Goal: Transaction & Acquisition: Purchase product/service

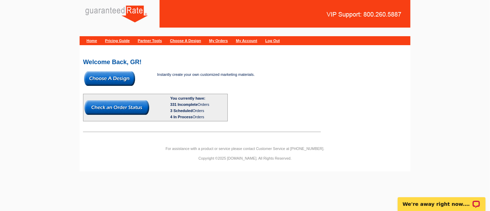
click at [124, 78] on img at bounding box center [109, 78] width 51 height 14
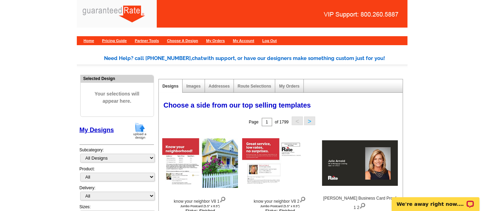
click at [139, 128] on img at bounding box center [140, 131] width 18 height 18
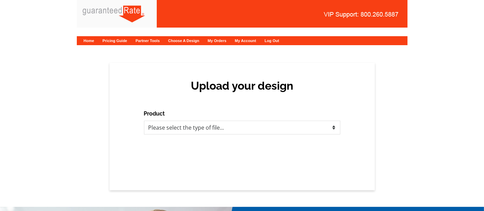
click at [187, 136] on div "Upload your design Product Please select the type of file... Postcards Calendar…" at bounding box center [242, 127] width 265 height 128
click at [179, 128] on select "Please select the type of file... Postcards Calendars Business Cards Letters an…" at bounding box center [242, 128] width 196 height 14
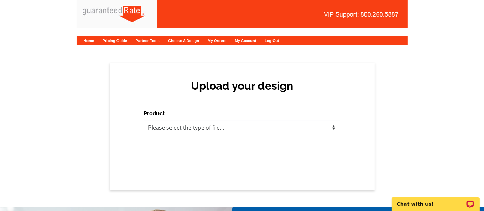
select select "1"
click at [144, 121] on select "Please select the type of file... Postcards Calendars Business Cards Letters an…" at bounding box center [242, 128] width 196 height 14
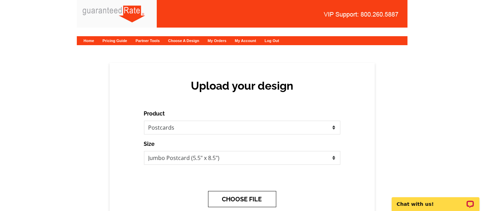
click at [233, 199] on button "CHOOSE FILE" at bounding box center [242, 199] width 68 height 16
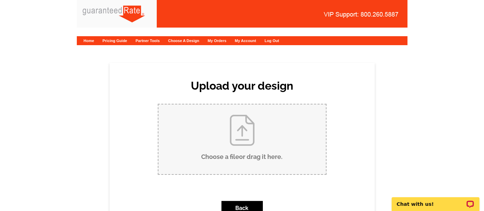
click at [258, 133] on input "Choose a file or drag it here ." at bounding box center [243, 139] width 168 height 70
type input "C:\fakepath\Rogers - Bialy (22245 W Natchez).pdf"
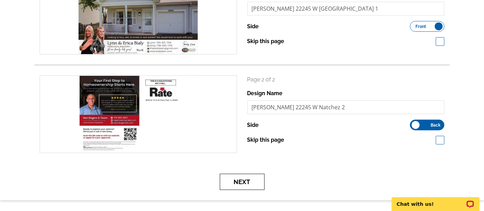
click at [241, 183] on button "Next" at bounding box center [242, 182] width 45 height 16
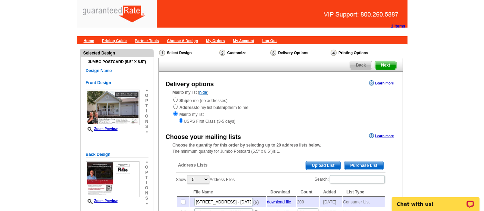
click at [361, 165] on span "Purchase List" at bounding box center [364, 165] width 39 height 8
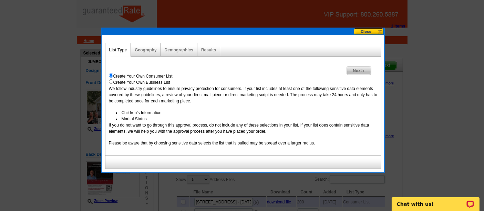
click at [355, 66] on link "Next" at bounding box center [359, 70] width 24 height 9
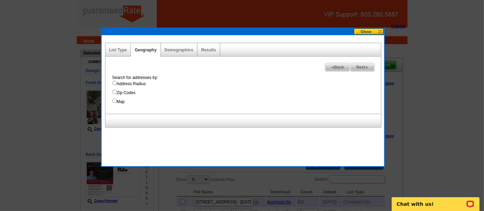
click at [144, 85] on label "Address Radius" at bounding box center [246, 84] width 269 height 6
click at [117, 85] on input "Address Radius" at bounding box center [114, 83] width 4 height 4
radio input "true"
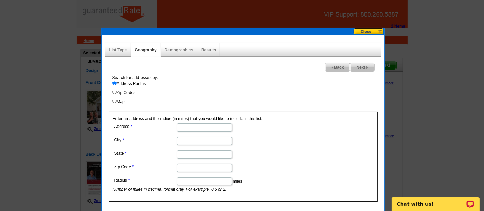
click at [198, 128] on input "Address" at bounding box center [204, 127] width 55 height 8
paste input "22245 W Natchez Ct, Plainfield, IL 60544"
drag, startPoint x: 194, startPoint y: 127, endPoint x: 249, endPoint y: 129, distance: 54.8
click at [249, 129] on dd "22245 W Natchez Ct, Plainfield, IL 60544" at bounding box center [204, 127] width 183 height 11
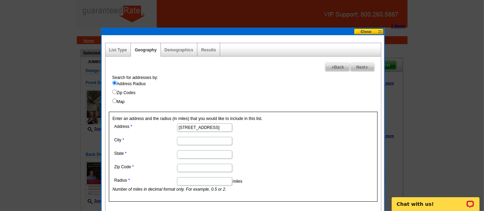
scroll to position [0, 0]
type input "22245 W Natchez Ct"
click at [194, 141] on input "City" at bounding box center [204, 141] width 55 height 8
paste input "Plainfield, IL 60544"
click at [206, 142] on input "Plainfield, IL 60544" at bounding box center [204, 141] width 55 height 8
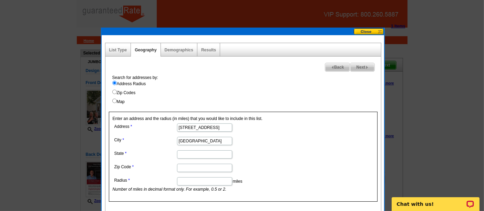
click at [206, 142] on input "Plainfield, IL 60544" at bounding box center [204, 141] width 55 height 8
type input "Plainfield, IL"
click at [196, 165] on input "Zip Code" at bounding box center [204, 168] width 55 height 8
paste input "60544"
type input "60544"
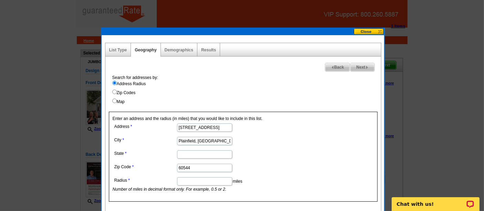
click at [190, 154] on input "State" at bounding box center [204, 154] width 55 height 8
type input "IL"
click at [206, 142] on input "Plainfield, IL" at bounding box center [204, 141] width 55 height 8
type input "Plainfield"
click at [202, 179] on input "Radius" at bounding box center [204, 181] width 55 height 8
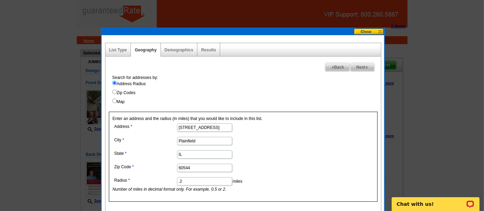
type input ".2"
click at [286, 160] on dl "Address 22245 W Natchez Ct City Plainfield State IL Zip Code 60544 Radius .2 mi…" at bounding box center [204, 157] width 183 height 71
click at [362, 67] on span "Next" at bounding box center [363, 67] width 24 height 8
select select
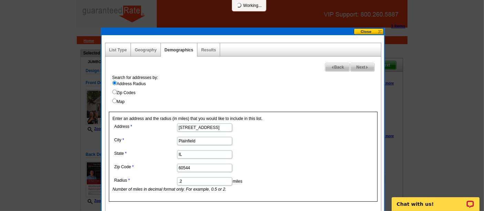
select select
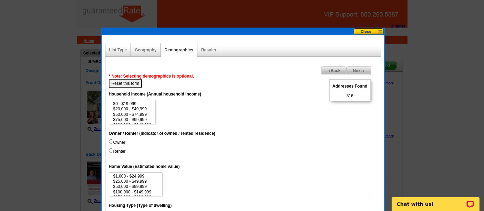
click at [335, 71] on span "Back" at bounding box center [334, 71] width 25 height 8
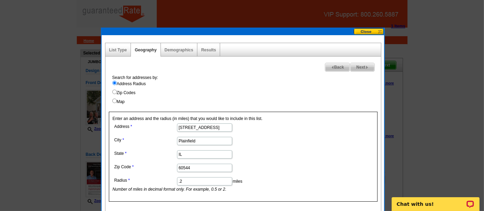
click at [195, 179] on input ".2" at bounding box center [204, 181] width 55 height 8
type input ".15"
click at [249, 179] on dd ".15 miles Number of miles in decimal format only. For example, 0.5 or 2." at bounding box center [204, 183] width 183 height 17
click at [366, 64] on span "Next" at bounding box center [363, 67] width 24 height 8
select select
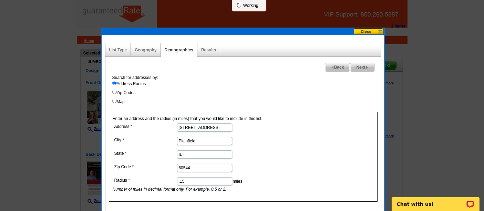
select select
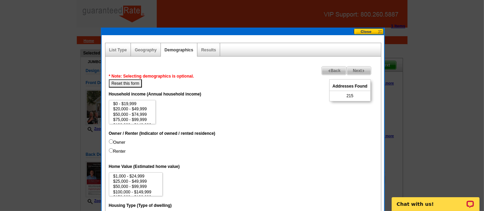
click at [358, 71] on span "Next" at bounding box center [359, 71] width 24 height 8
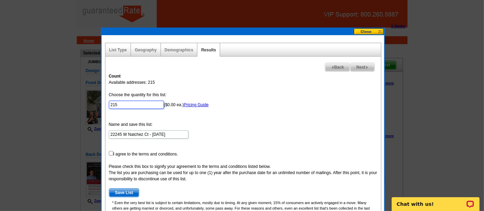
click at [149, 104] on input "215" at bounding box center [136, 105] width 55 height 8
type input "100"
click at [109, 153] on input "checkbox" at bounding box center [111, 153] width 4 height 4
checkbox input "true"
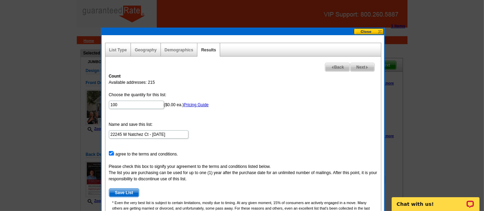
click at [123, 190] on span "Save List" at bounding box center [124, 193] width 30 height 8
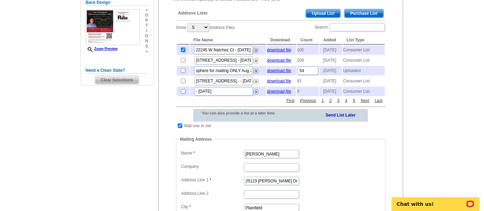
scroll to position [152, 0]
click at [265, 158] on input "Erin Walker" at bounding box center [271, 154] width 55 height 8
paste input "ca Thompson"
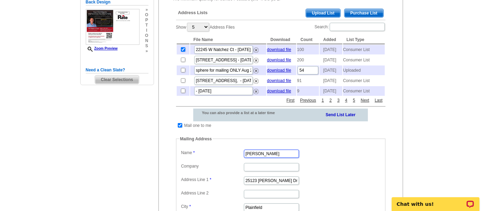
type input "Erica Thompson"
click at [260, 185] on input "25123 Scott Dr" at bounding box center [271, 180] width 55 height 8
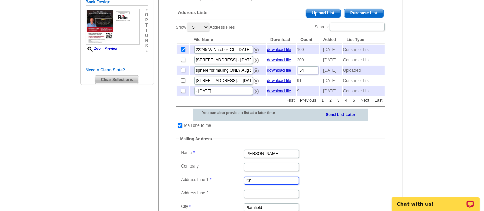
click at [263, 185] on input "201" at bounding box center [271, 180] width 55 height 8
paste input "Stephen St"
type input "201 Stephen St"
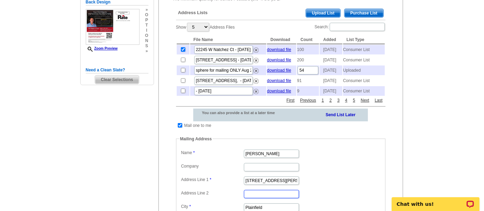
click at [284, 198] on input "Address Line 2" at bounding box center [271, 194] width 55 height 8
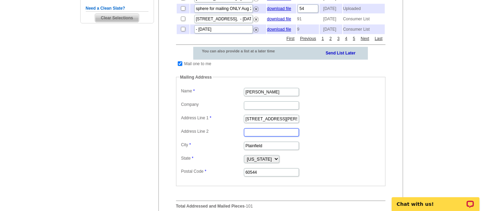
scroll to position [216, 0]
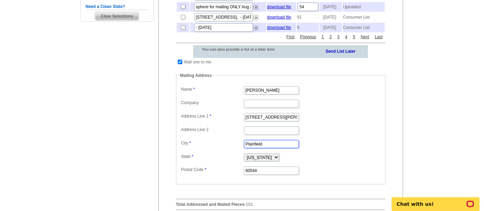
click at [262, 148] on input "Plainfield" at bounding box center [271, 144] width 55 height 8
click at [284, 148] on input "Plainfield" at bounding box center [271, 144] width 55 height 8
paste input "Lemont, IL 60439"
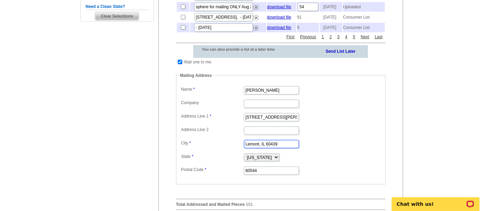
click at [273, 148] on input "Lemont, IL 60439" at bounding box center [271, 144] width 55 height 8
type input "Lemont, IL"
click at [264, 175] on input "60544" at bounding box center [271, 170] width 55 height 8
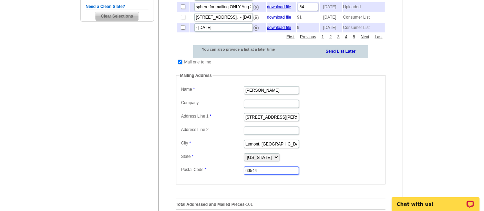
paste input "439"
type input "60439"
click at [269, 148] on input "Lemont, IL" at bounding box center [271, 144] width 55 height 8
type input "Lemont"
click at [333, 149] on dd "Lemont" at bounding box center [281, 143] width 203 height 11
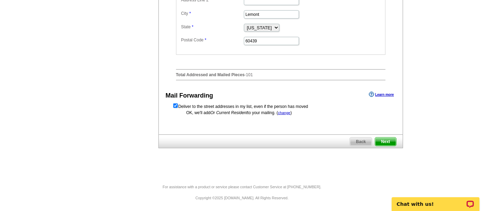
scroll to position [344, 0]
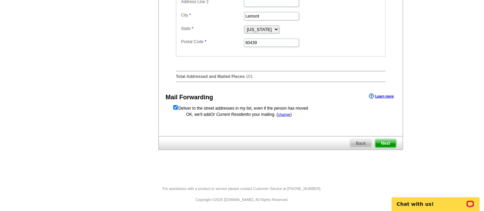
click at [384, 148] on span "Next" at bounding box center [385, 143] width 21 height 8
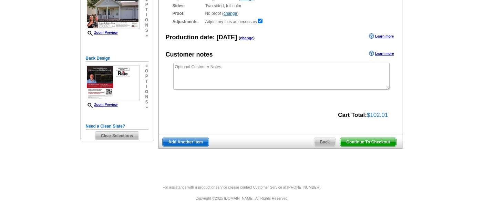
scroll to position [94, 0]
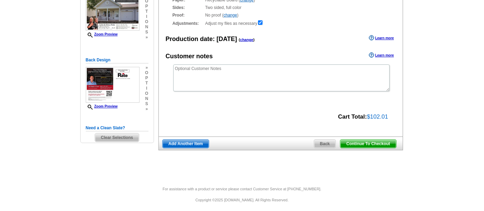
click at [373, 142] on span "Continue To Checkout" at bounding box center [368, 144] width 55 height 8
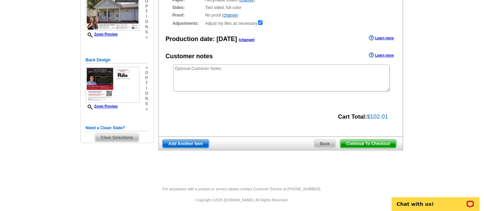
scroll to position [0, 0]
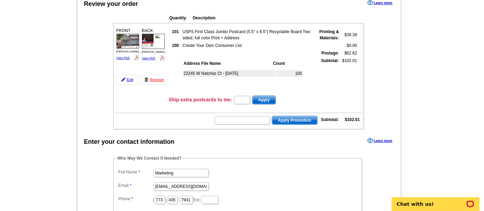
scroll to position [70, 0]
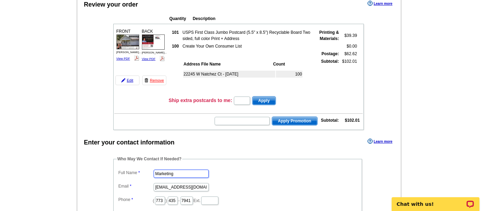
click at [187, 172] on input "Marketing" at bounding box center [181, 174] width 55 height 8
type input "[PERSON_NAME]"
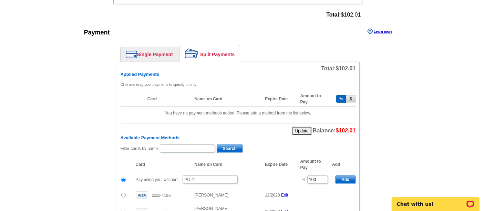
scroll to position [281, 0]
type input "[PERSON_NAME][EMAIL_ADDRESS][PERSON_NAME][DOMAIN_NAME]"
click at [196, 175] on input "text" at bounding box center [210, 179] width 55 height 8
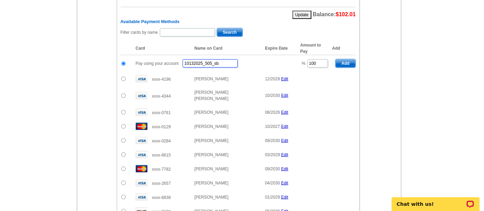
scroll to position [395, 0]
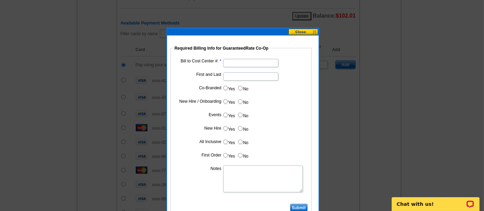
type input "10132025_505_sb"
click at [232, 61] on input "Bill to Cost Center #:" at bounding box center [250, 63] width 55 height 8
type input "1700"
type input "Dan Rogers"
click at [226, 84] on label "Yes" at bounding box center [229, 88] width 13 height 8
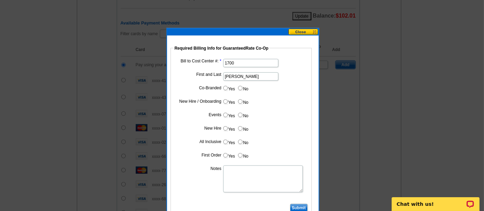
click at [226, 86] on input "Yes" at bounding box center [225, 88] width 4 height 4
radio input "true"
click at [235, 102] on input "Cost paid by cobrand" at bounding box center [250, 103] width 55 height 8
type input "50%"
click at [241, 113] on input "No" at bounding box center [240, 115] width 4 height 4
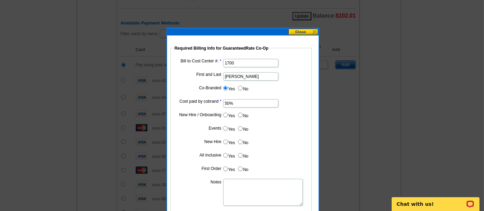
radio input "true"
click at [241, 128] on input "No" at bounding box center [240, 128] width 4 height 4
radio input "true"
click at [242, 138] on label "No" at bounding box center [242, 142] width 11 height 8
click at [242, 140] on input "No" at bounding box center [240, 142] width 4 height 4
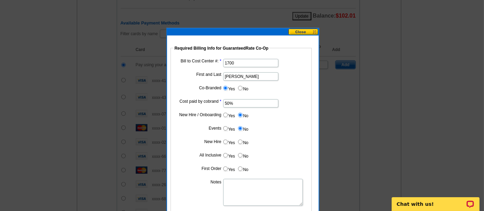
radio input "true"
click at [239, 154] on input "No" at bounding box center [240, 155] width 4 height 4
radio input "true"
click at [241, 172] on dd "Yes No" at bounding box center [241, 170] width 134 height 11
click at [240, 168] on input "No" at bounding box center [240, 168] width 4 height 4
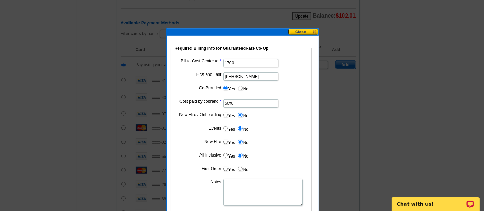
radio input "true"
click at [240, 195] on textarea "Notes" at bounding box center [263, 192] width 80 height 27
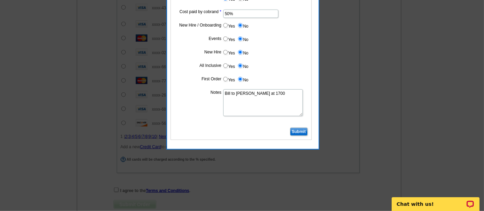
scroll to position [484, 0]
type textarea "Bill to Dan Rogers at 1700"
click at [302, 129] on input "Submit" at bounding box center [299, 132] width 18 height 8
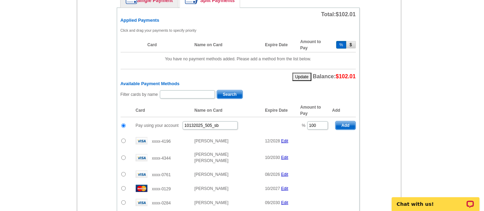
scroll to position [336, 0]
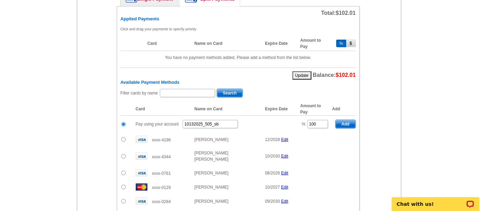
click at [317, 122] on td "% 100" at bounding box center [314, 124] width 35 height 17
drag, startPoint x: 314, startPoint y: 117, endPoint x: 302, endPoint y: 117, distance: 11.7
click at [302, 117] on td "% 100" at bounding box center [314, 124] width 35 height 17
click at [349, 120] on span "Add" at bounding box center [346, 124] width 20 height 8
type input "100"
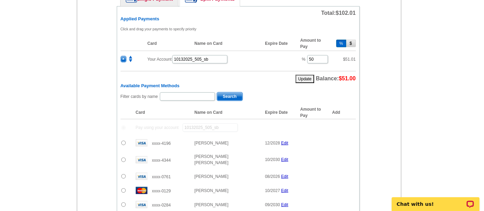
radio input "false"
click at [205, 92] on input "text" at bounding box center [187, 96] width 55 height 8
type input "Erica"
click at [230, 92] on span "Search" at bounding box center [230, 96] width 26 height 8
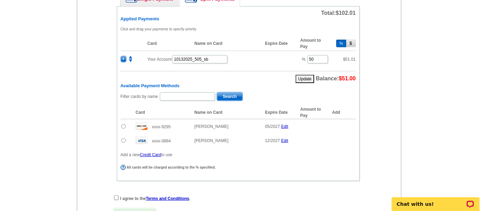
click at [123, 124] on input "radio" at bounding box center [123, 126] width 4 height 4
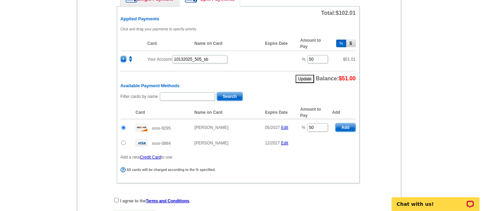
click at [342, 126] on td "Add" at bounding box center [343, 127] width 23 height 17
click at [341, 124] on span "Add" at bounding box center [346, 127] width 20 height 8
radio input "false"
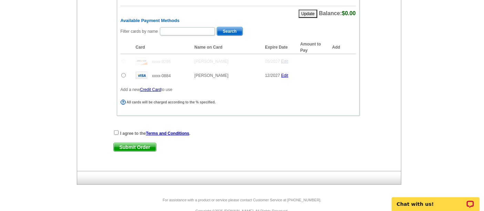
scroll to position [417, 0]
click at [117, 131] on input "checkbox" at bounding box center [116, 133] width 4 height 4
checkbox input "true"
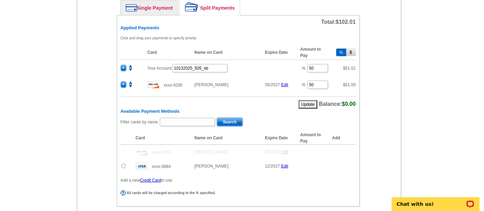
scroll to position [424, 0]
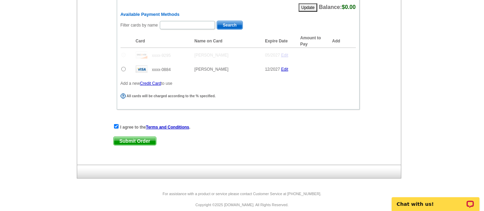
click at [143, 129] on div "I agree to the Terms and Conditions . Submit Order Submit Order" at bounding box center [238, 137] width 250 height 28
click at [145, 137] on span "Submit Order" at bounding box center [135, 141] width 42 height 8
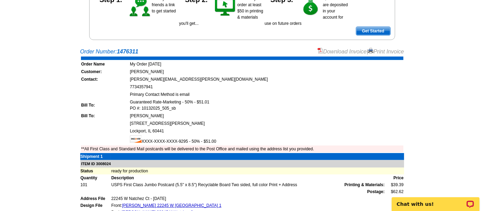
scroll to position [102, 0]
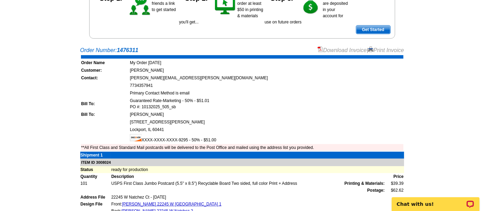
click at [323, 49] on link "Download Invoice" at bounding box center [342, 50] width 49 height 6
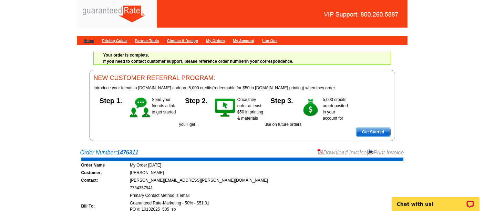
click at [88, 43] on link "Home" at bounding box center [89, 41] width 11 height 4
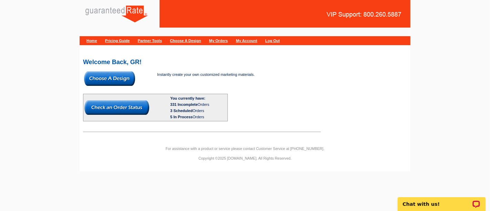
click at [123, 73] on img at bounding box center [109, 78] width 51 height 14
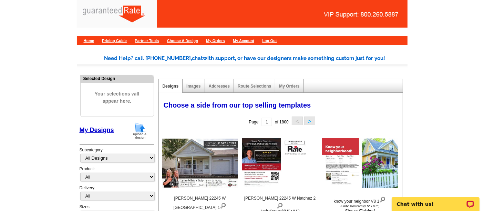
click at [135, 129] on img at bounding box center [140, 131] width 18 height 18
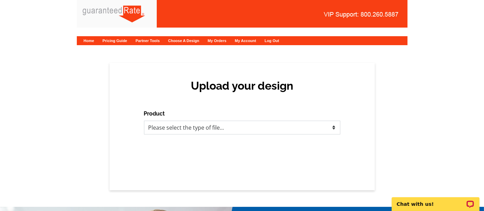
click at [192, 128] on select "Please select the type of file... Postcards Calendars Business Cards Letters an…" at bounding box center [242, 128] width 196 height 14
select select "1"
click at [144, 121] on select "Please select the type of file... Postcards Calendars Business Cards Letters an…" at bounding box center [242, 128] width 196 height 14
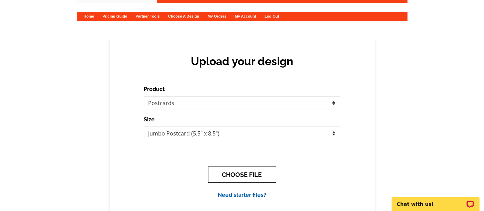
click at [216, 170] on button "CHOOSE FILE" at bounding box center [242, 174] width 68 height 16
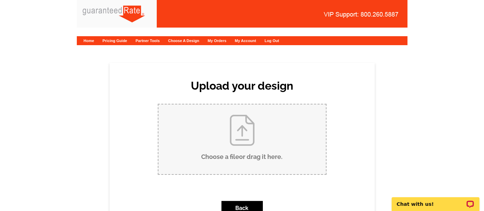
click at [197, 148] on input "Choose a file or drag it here ." at bounding box center [243, 139] width 168 height 70
type input "C:\fakepath\Rogers - Bialy (2526 Par Four).pdf"
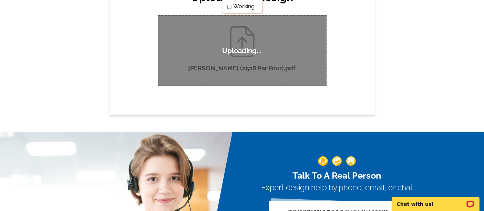
scroll to position [88, 0]
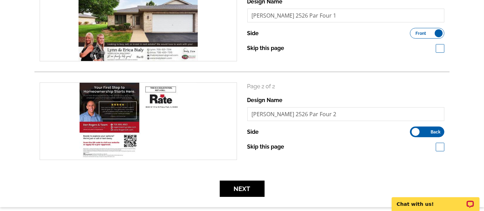
scroll to position [129, 0]
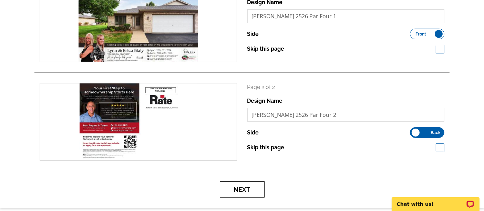
click at [239, 192] on button "Next" at bounding box center [242, 189] width 45 height 16
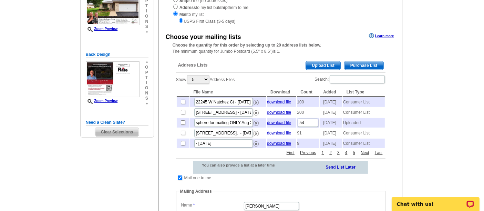
scroll to position [120, 0]
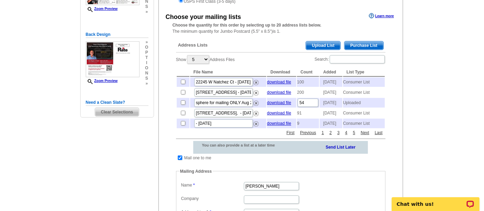
click at [369, 45] on span "Purchase List" at bounding box center [364, 45] width 39 height 8
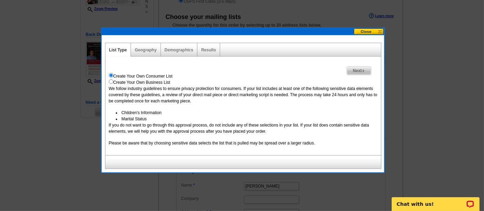
click at [372, 71] on div "Next Create Your Own Consumer List Create Your Own Business List We follow indu…" at bounding box center [243, 112] width 276 height 85
click at [356, 73] on span "Next" at bounding box center [359, 71] width 24 height 8
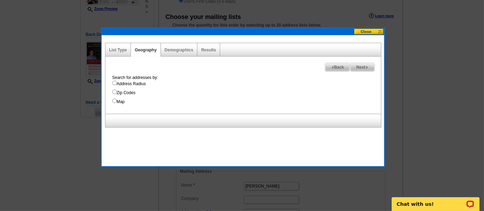
click at [143, 84] on label "Address Radius" at bounding box center [246, 84] width 269 height 6
click at [117, 84] on input "Address Radius" at bounding box center [114, 83] width 4 height 4
radio input "true"
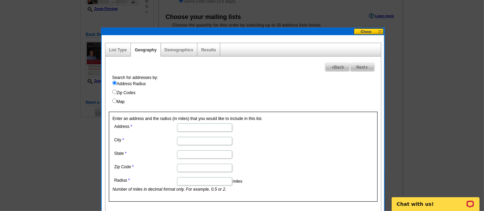
click at [218, 126] on input "Address" at bounding box center [204, 127] width 55 height 8
paste input "2526 Par Four Ct, Joliet, IL 60436"
drag, startPoint x: 200, startPoint y: 128, endPoint x: 248, endPoint y: 130, distance: 48.7
click at [248, 130] on dd "2526 Par Four Ct, Joliet, IL 60436" at bounding box center [204, 127] width 183 height 11
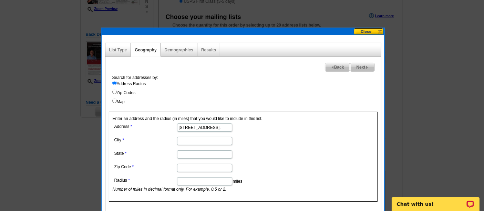
scroll to position [0, 0]
type input "2526 Par Four Ct"
click at [207, 138] on input "City" at bounding box center [204, 141] width 55 height 8
paste input "Joliet, IL 60436"
click at [206, 140] on input "Joliet, IL 60436" at bounding box center [204, 141] width 55 height 8
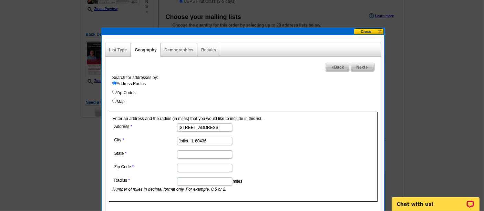
click at [206, 140] on input "Joliet, IL 60436" at bounding box center [204, 141] width 55 height 8
type input "Joliet, IL"
click at [195, 168] on input "Zip Code" at bounding box center [204, 168] width 55 height 8
paste input "60436"
type input "60436"
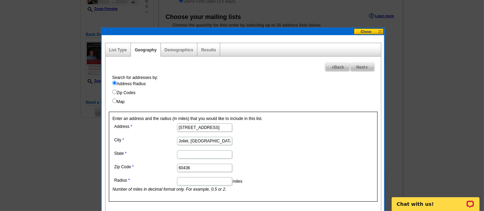
click at [186, 152] on input "State" at bounding box center [204, 154] width 55 height 8
type input "IL"
click at [179, 141] on input "Joliet, IL" at bounding box center [204, 141] width 55 height 8
click at [195, 142] on input "Joliet, IL" at bounding box center [204, 141] width 55 height 8
type input "Joliet"
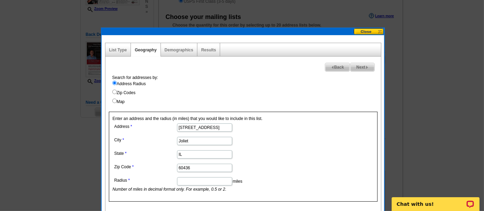
click at [197, 182] on input "Radius" at bounding box center [204, 181] width 55 height 8
type input ".15"
click at [280, 171] on dd "60436" at bounding box center [204, 167] width 183 height 11
click at [372, 67] on span "Next" at bounding box center [363, 67] width 24 height 8
select select
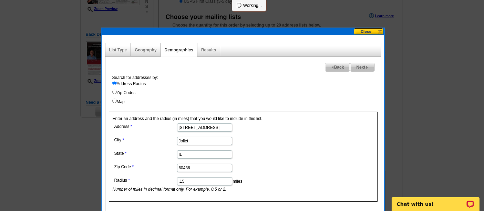
select select
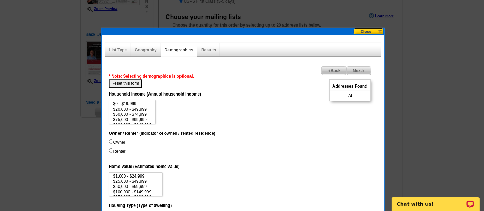
click at [336, 68] on span "Back" at bounding box center [334, 71] width 25 height 8
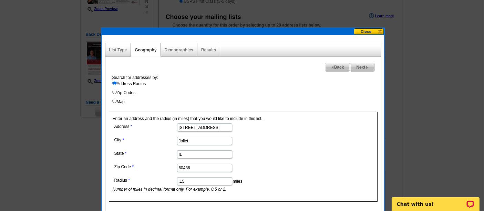
click at [188, 178] on input ".15" at bounding box center [204, 181] width 55 height 8
click at [228, 178] on input ".2" at bounding box center [204, 181] width 55 height 8
type input ".2"
click at [366, 63] on span "Next" at bounding box center [363, 67] width 24 height 8
select select
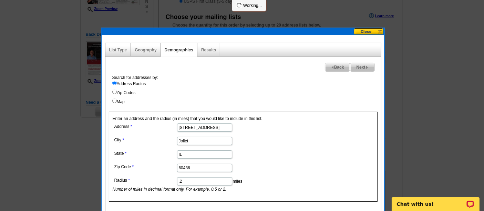
select select
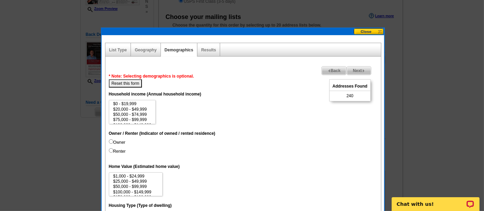
click at [365, 70] on span "Next" at bounding box center [359, 71] width 24 height 8
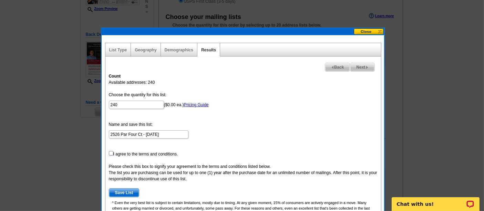
click at [111, 151] on input "checkbox" at bounding box center [111, 153] width 4 height 4
checkbox input "true"
click at [120, 191] on span "Save List" at bounding box center [124, 193] width 30 height 8
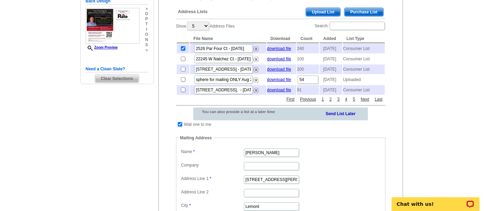
scroll to position [154, 0]
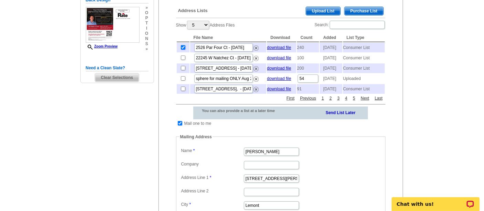
click at [182, 48] on input "checkbox" at bounding box center [183, 47] width 4 height 4
checkbox input "false"
click at [359, 7] on span "Purchase List" at bounding box center [364, 11] width 39 height 8
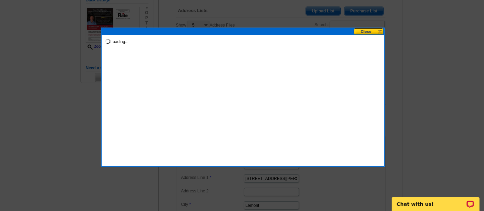
click at [373, 32] on button at bounding box center [369, 31] width 30 height 7
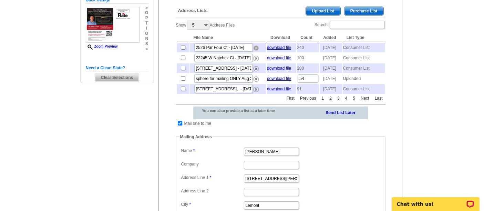
click at [256, 47] on img at bounding box center [256, 47] width 5 height 5
click at [358, 10] on span "Purchase List" at bounding box center [364, 11] width 39 height 8
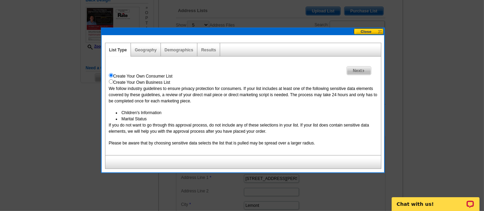
click at [352, 74] on span "Next" at bounding box center [359, 71] width 24 height 8
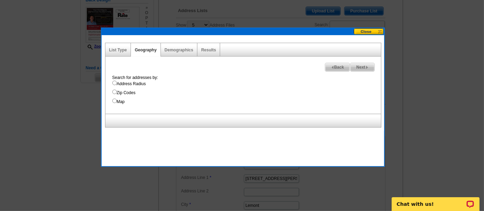
click at [140, 84] on label "Address Radius" at bounding box center [246, 84] width 269 height 6
click at [117, 84] on input "Address Radius" at bounding box center [114, 83] width 4 height 4
radio input "true"
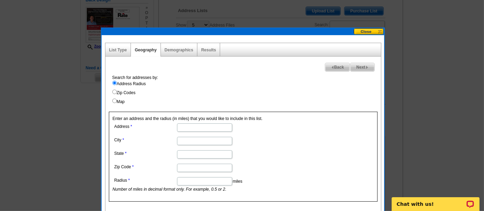
click at [213, 127] on input "Address" at bounding box center [204, 127] width 55 height 8
paste input "60436"
type input "60436"
click at [190, 126] on input "60436" at bounding box center [204, 127] width 55 height 8
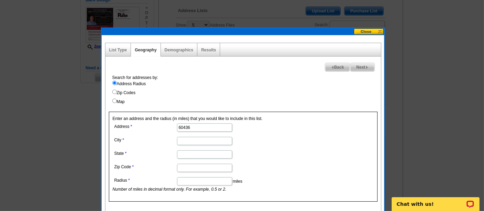
click at [190, 126] on input "60436" at bounding box center [204, 127] width 55 height 8
paste input "2526 Par Four Ct, Joliet, IL 60436"
drag, startPoint x: 201, startPoint y: 128, endPoint x: 237, endPoint y: 132, distance: 37.1
click at [237, 132] on dl "Address 2526 Par Four Ct, Joliet, IL 60436 City State Zip Code Radius miles Num…" at bounding box center [204, 157] width 183 height 71
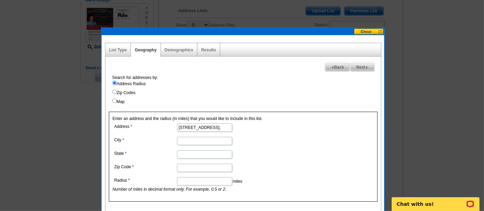
scroll to position [0, 0]
type input "2526 Par Four Ct"
click at [216, 143] on input "City" at bounding box center [204, 141] width 55 height 8
paste input "Joliet, IL 60436"
click at [198, 142] on input "Joliet, IL 60436" at bounding box center [204, 141] width 55 height 8
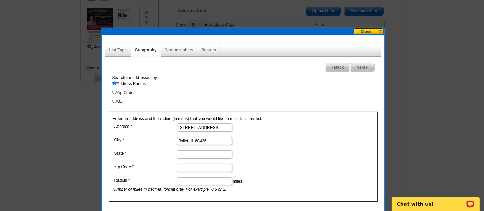
click at [198, 142] on input "Joliet, IL 60436" at bounding box center [204, 141] width 55 height 8
type input "Joliet, IL"
click at [197, 167] on input "Zip Code" at bounding box center [204, 168] width 55 height 8
paste input "60436"
type input "60436"
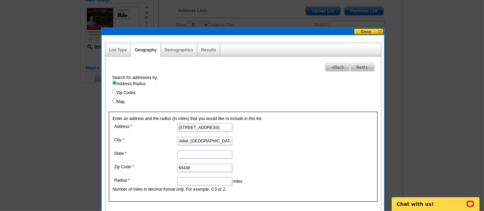
click at [190, 159] on dl "Address 2526 Par Four Ct City Joliet, IL State Zip Code 60436 Radius miles Numb…" at bounding box center [204, 157] width 183 height 71
click at [185, 156] on input "State" at bounding box center [204, 154] width 55 height 8
type input "IL"
click at [207, 143] on input "Joliet, IL" at bounding box center [204, 141] width 55 height 8
type input "Joliet"
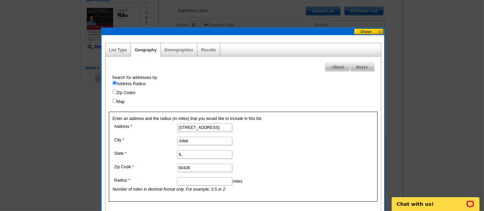
click at [206, 181] on input "Radius" at bounding box center [204, 181] width 55 height 8
type input ".2"
click at [216, 184] on dd ".2 miles Number of miles in decimal format only. For example, 0.5 or 2." at bounding box center [204, 183] width 183 height 17
click at [268, 175] on dd ".2 miles Number of miles in decimal format only. For example, 0.5 or 2." at bounding box center [204, 183] width 183 height 17
click at [363, 66] on span "Next" at bounding box center [363, 67] width 24 height 8
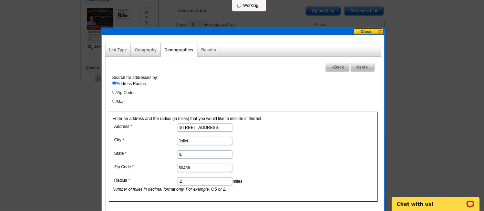
select select
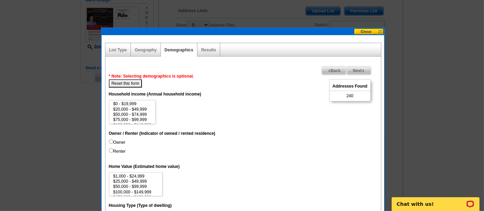
click at [354, 70] on span "Next" at bounding box center [359, 71] width 24 height 8
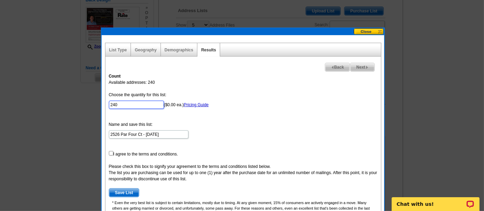
click at [152, 105] on input "240" at bounding box center [136, 105] width 55 height 8
type input "100"
click at [110, 154] on input "checkbox" at bounding box center [111, 153] width 4 height 4
checkbox input "true"
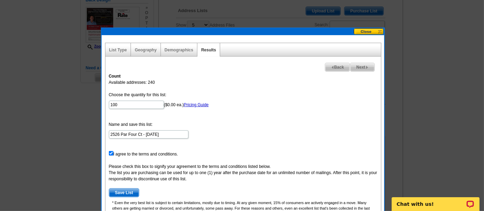
click at [120, 190] on span "Save List" at bounding box center [124, 193] width 30 height 8
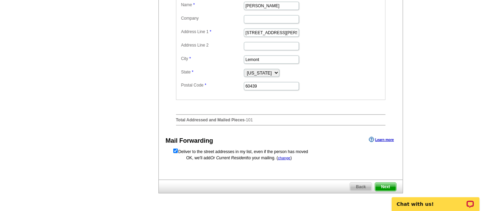
scroll to position [300, 0]
click at [386, 191] on span "Next" at bounding box center [385, 187] width 21 height 8
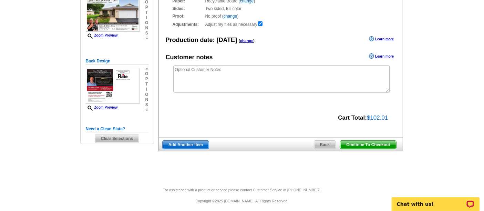
click at [364, 140] on link "Continue To Checkout" at bounding box center [368, 144] width 56 height 9
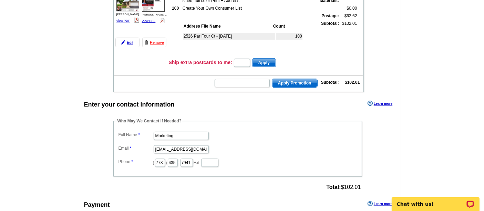
scroll to position [108, 0]
click at [186, 131] on input "Marketing" at bounding box center [181, 135] width 55 height 8
type input "[PERSON_NAME]"
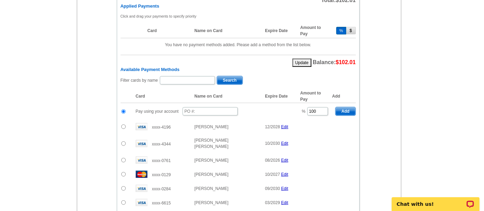
scroll to position [350, 0]
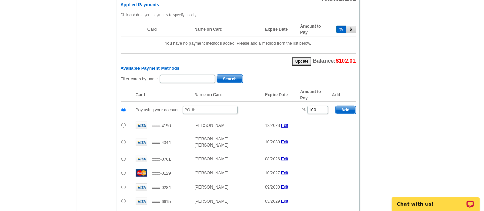
type input "[PERSON_NAME][EMAIL_ADDRESS][PERSON_NAME][DOMAIN_NAME]"
click at [197, 106] on input "text" at bounding box center [210, 110] width 55 height 8
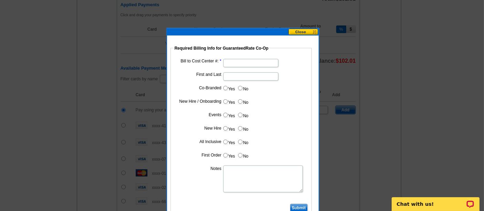
type input "10132025_525_sb"
click at [233, 62] on input "Bill to Cost Center #:" at bounding box center [250, 63] width 55 height 8
type input "1700"
click at [236, 78] on input "First and Last" at bounding box center [250, 76] width 55 height 8
type input "Dan Rogers"
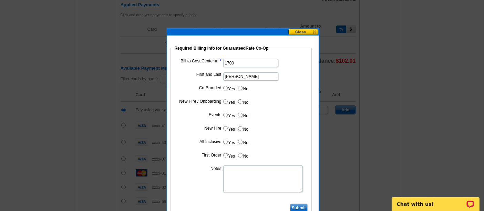
click at [223, 87] on label "Yes" at bounding box center [229, 88] width 13 height 8
click at [223, 87] on input "Yes" at bounding box center [225, 88] width 4 height 4
radio input "true"
click at [247, 101] on input "Cost paid by cobrand" at bounding box center [250, 103] width 55 height 8
type input "50%"
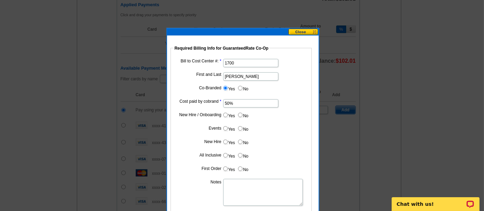
click at [237, 112] on label "No" at bounding box center [242, 115] width 11 height 8
click at [238, 113] on input "No" at bounding box center [240, 115] width 4 height 4
radio input "true"
click at [240, 128] on input "No" at bounding box center [240, 128] width 4 height 4
radio input "true"
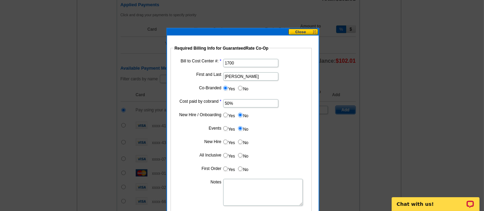
click at [240, 138] on label "No" at bounding box center [242, 142] width 11 height 8
click at [240, 140] on input "No" at bounding box center [240, 142] width 4 height 4
radio input "true"
click at [243, 153] on label "No" at bounding box center [242, 155] width 11 height 8
click at [243, 153] on input "No" at bounding box center [240, 155] width 4 height 4
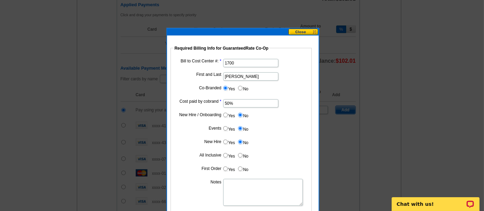
radio input "true"
click at [241, 166] on input "No" at bounding box center [240, 168] width 4 height 4
radio input "true"
click at [248, 191] on textarea "Notes" at bounding box center [263, 192] width 80 height 27
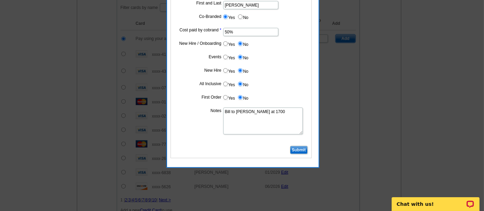
scroll to position [422, 0]
type textarea "Bill to Dan Rogers at 1700"
click at [299, 147] on input "Submit" at bounding box center [299, 149] width 18 height 8
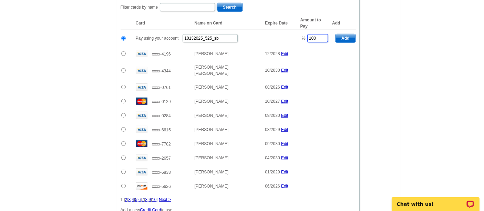
click at [318, 34] on input "100" at bounding box center [317, 38] width 21 height 8
click at [341, 34] on span "Add" at bounding box center [346, 38] width 20 height 8
type input "100"
radio input "false"
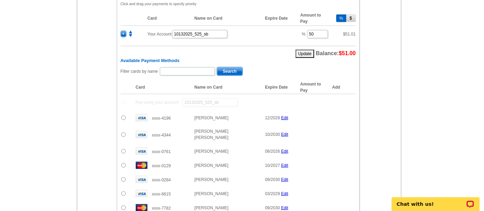
scroll to position [363, 0]
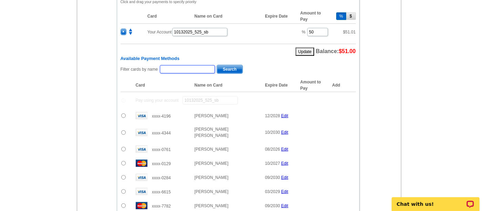
click at [199, 65] on input "text" at bounding box center [187, 69] width 55 height 8
type input "erica"
click at [227, 65] on span "Search" at bounding box center [230, 69] width 26 height 8
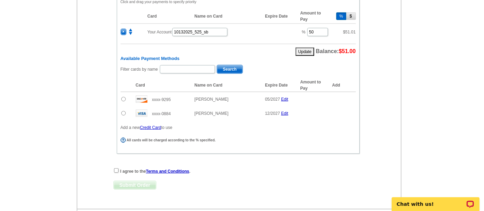
click at [124, 97] on input "radio" at bounding box center [123, 99] width 4 height 4
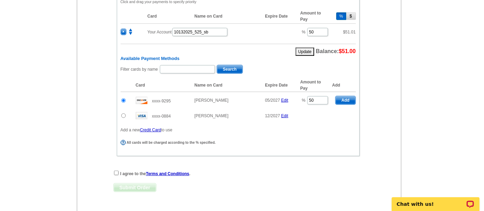
click at [349, 96] on span "Add" at bounding box center [346, 100] width 20 height 8
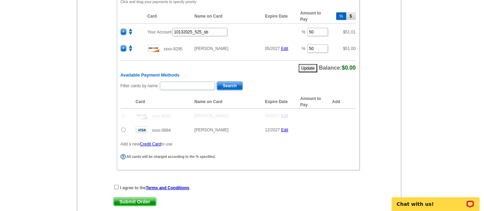
radio input "false"
click at [116, 168] on div "Single Payment Split Payments Pay Using Your Account Pay using your account Pay…" at bounding box center [238, 68] width 250 height 219
click at [115, 185] on input "checkbox" at bounding box center [116, 187] width 4 height 4
checkbox input "true"
click at [130, 197] on span "Submit Order" at bounding box center [135, 201] width 42 height 8
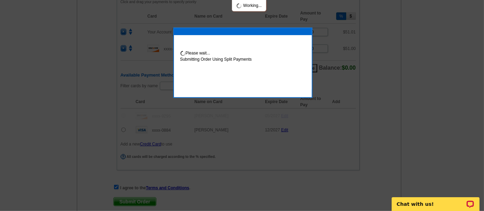
scroll to position [398, 0]
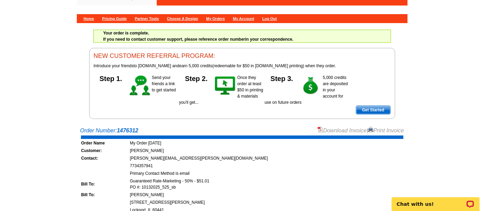
click at [318, 132] on link "Download Invoice" at bounding box center [342, 131] width 49 height 6
click at [91, 17] on link "Home" at bounding box center [89, 19] width 11 height 4
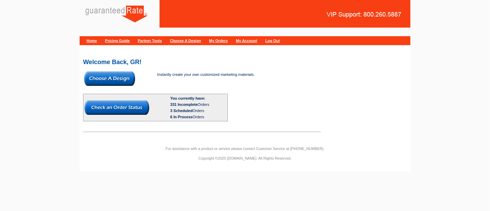
click at [124, 77] on img at bounding box center [109, 78] width 51 height 14
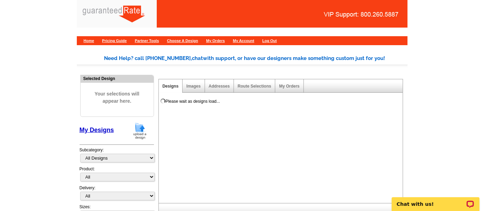
click at [143, 119] on div "Selected Design Your selections will appear here. My Designs Design Templates I…" at bounding box center [117, 158] width 78 height 171
click at [136, 129] on img at bounding box center [140, 131] width 18 height 18
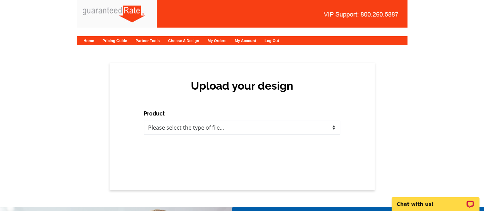
click at [243, 130] on select "Please select the type of file... Postcards Calendars Business Cards Letters an…" at bounding box center [242, 128] width 196 height 14
select select "1"
click at [144, 121] on select "Please select the type of file... Postcards Calendars Business Cards Letters an…" at bounding box center [242, 128] width 196 height 14
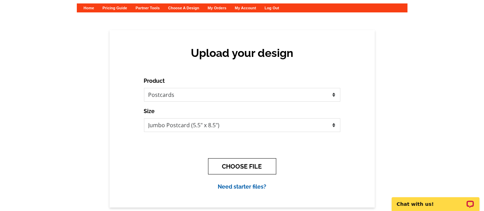
click at [240, 163] on button "CHOOSE FILE" at bounding box center [242, 166] width 68 height 16
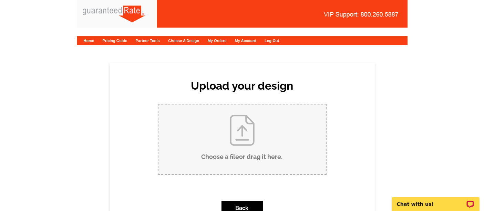
click at [233, 126] on input "Choose a file or drag it here ." at bounding box center [243, 139] width 168 height 70
type input "C:\fakepath\Rogers - Bialy (309 E Wilson).pdf"
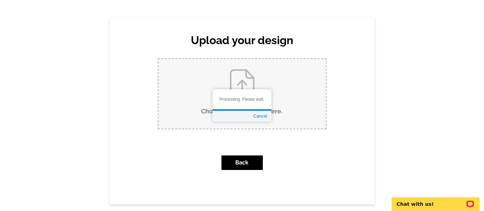
scroll to position [45, 0]
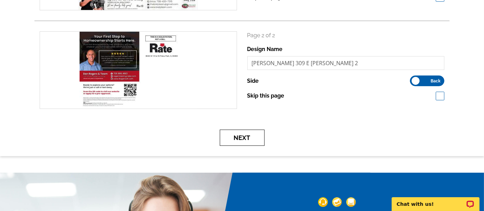
click at [237, 140] on button "Next" at bounding box center [242, 138] width 45 height 16
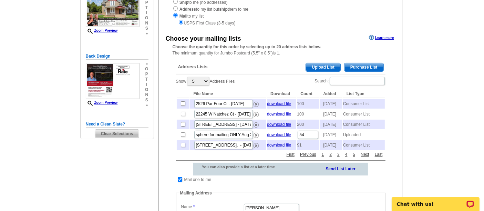
scroll to position [99, 0]
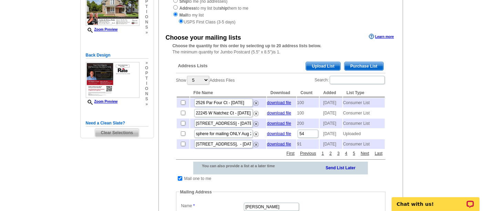
click at [358, 63] on span "Purchase List" at bounding box center [364, 66] width 39 height 8
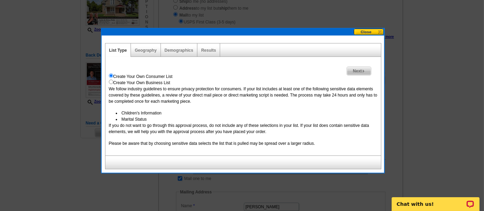
click at [358, 71] on span "Next" at bounding box center [359, 71] width 24 height 8
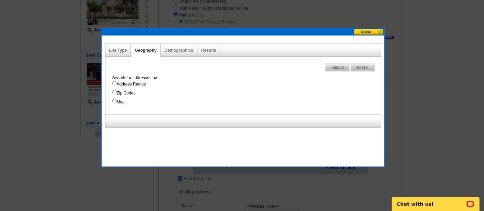
click at [140, 85] on label "Address Radius" at bounding box center [246, 84] width 269 height 6
click at [117, 85] on input "Address Radius" at bounding box center [114, 83] width 4 height 4
radio input "true"
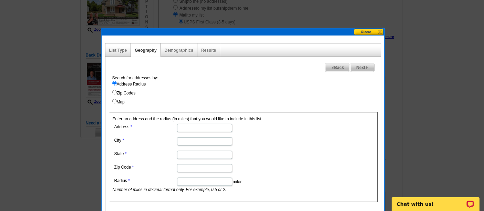
click at [200, 125] on input "Address" at bounding box center [204, 128] width 55 height 8
paste input "309 E Wilson St, Peotone, IL 60468"
drag, startPoint x: 194, startPoint y: 128, endPoint x: 266, endPoint y: 137, distance: 73.0
click at [266, 137] on dl "Address 309 E Wilson St, Peotone, IL 60468 City State Zip Code Radius miles Num…" at bounding box center [204, 157] width 183 height 71
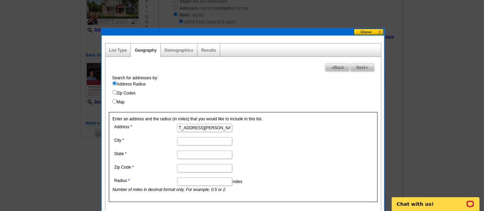
scroll to position [0, 0]
type input "309 E Wilson St"
click at [218, 138] on input "City" at bounding box center [204, 141] width 55 height 8
paste input "Peotone, IL 60468"
click at [207, 141] on input "Peotone, IL 60468" at bounding box center [204, 141] width 55 height 8
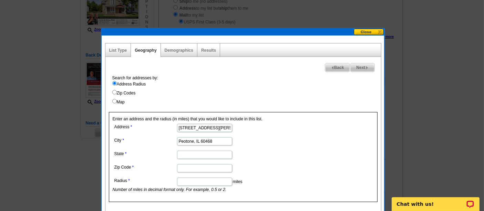
click at [207, 141] on input "Peotone, IL 60468" at bounding box center [204, 141] width 55 height 8
type input "Peotone, IL"
click at [205, 168] on input "Zip Code" at bounding box center [204, 168] width 55 height 8
paste input "60468"
type input "60468"
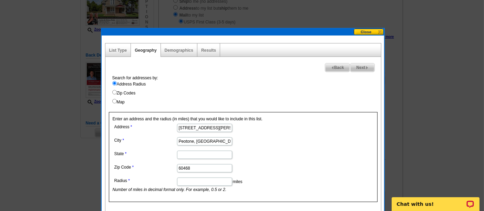
click at [194, 158] on dd at bounding box center [204, 154] width 183 height 11
click at [189, 155] on input "State" at bounding box center [204, 155] width 55 height 8
type input "IL"
click at [180, 140] on input "Peotone, IL" at bounding box center [204, 141] width 55 height 8
click at [210, 141] on input "Peotone, IL" at bounding box center [204, 141] width 55 height 8
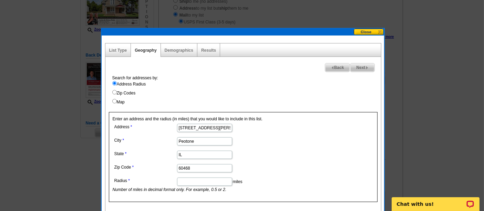
type input "Peotone"
click at [200, 181] on input "Radius" at bounding box center [204, 182] width 55 height 8
click at [211, 183] on input ".2" at bounding box center [204, 182] width 55 height 8
type input ".2"
click at [295, 160] on dl "Address 309 E Wilson St City Peotone State IL Zip Code 60468 Radius .2 miles Nu…" at bounding box center [204, 157] width 183 height 71
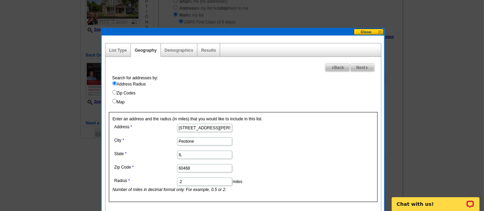
click at [360, 63] on span "Next" at bounding box center [363, 67] width 24 height 8
select select
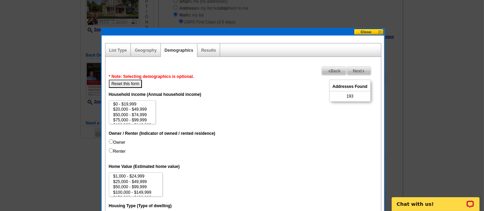
click at [361, 67] on span "Next" at bounding box center [359, 71] width 24 height 8
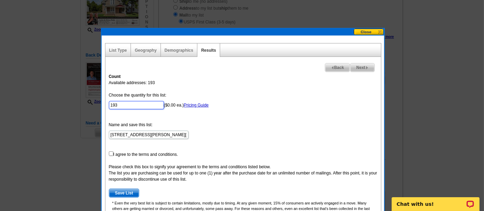
click at [128, 102] on input "193" at bounding box center [136, 105] width 55 height 8
type input "100"
click at [110, 150] on form "Choose the quantity for this list: 100 ($0.00 ea.) Pricing Guide Name and save …" at bounding box center [243, 144] width 269 height 105
click at [111, 151] on input "checkbox" at bounding box center [111, 153] width 4 height 4
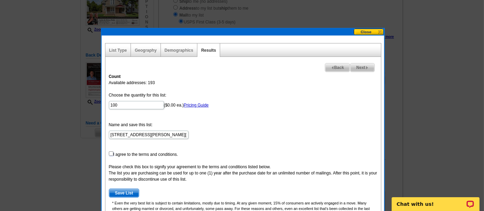
checkbox input "true"
click at [126, 187] on form "Choose the quantity for this list: 100 ($0.00 ea.) Pricing Guide Name and save …" at bounding box center [243, 144] width 269 height 105
click at [126, 194] on span "Save List" at bounding box center [124, 193] width 30 height 8
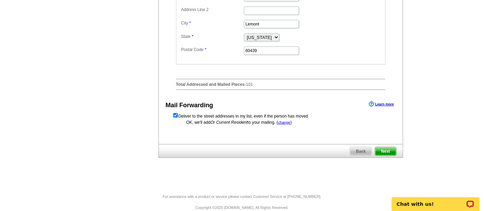
scroll to position [335, 0]
click at [388, 156] on span "Next" at bounding box center [385, 152] width 21 height 8
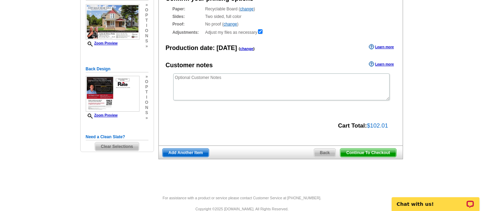
scroll to position [83, 0]
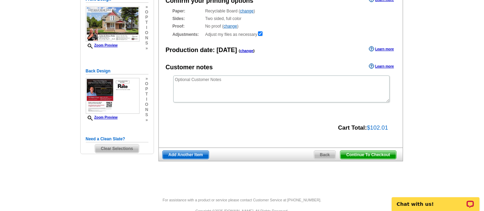
click at [371, 155] on span "Continue To Checkout" at bounding box center [368, 155] width 55 height 8
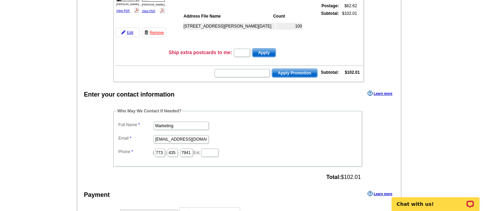
scroll to position [117, 0]
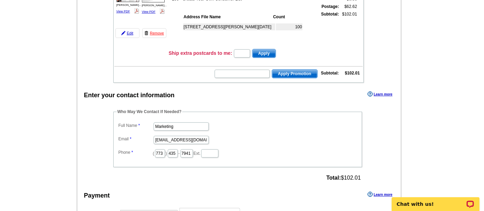
click at [192, 121] on dd "Marketing" at bounding box center [238, 126] width 242 height 11
click at [191, 122] on input "Marketing" at bounding box center [181, 126] width 55 height 8
type input "[PERSON_NAME]"
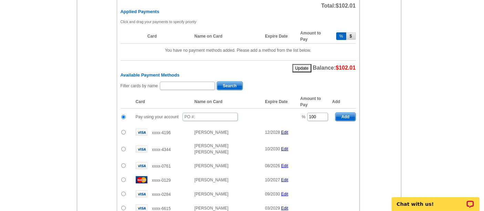
scroll to position [344, 0]
type input "[PERSON_NAME][EMAIL_ADDRESS][PERSON_NAME][DOMAIN_NAME]"
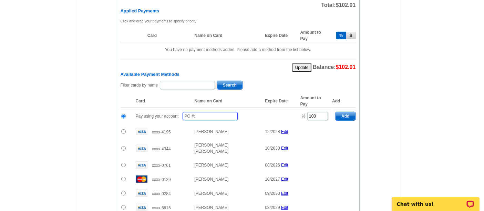
click at [191, 112] on input "text" at bounding box center [210, 116] width 55 height 8
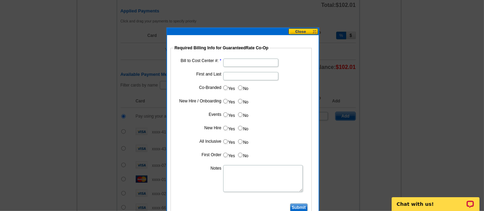
type input "10132025_530_sb"
click at [232, 65] on input "Bill to Cost Center #:" at bounding box center [250, 63] width 55 height 8
type input "1700"
type input "Dan Rogers"
click at [226, 86] on input "Yes" at bounding box center [225, 87] width 4 height 4
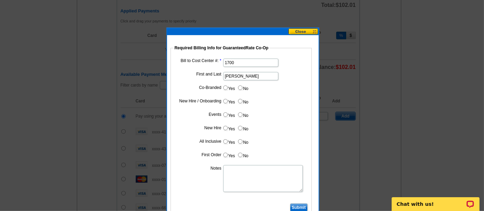
radio input "true"
click at [242, 102] on input "Cost paid by cobrand" at bounding box center [250, 103] width 55 height 8
type input "50%"
click at [244, 112] on label "No" at bounding box center [242, 115] width 11 height 8
click at [243, 112] on input "No" at bounding box center [240, 114] width 4 height 4
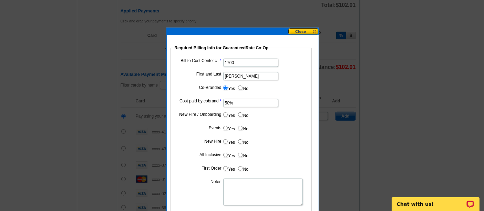
radio input "true"
click at [243, 127] on label "No" at bounding box center [242, 128] width 11 height 8
click at [243, 127] on input "No" at bounding box center [240, 128] width 4 height 4
radio input "true"
click at [240, 138] on label "No" at bounding box center [242, 142] width 11 height 8
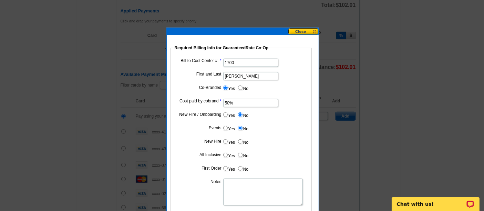
click at [240, 139] on input "No" at bounding box center [240, 141] width 4 height 4
radio input "true"
click at [241, 158] on dd "Yes No" at bounding box center [241, 156] width 134 height 11
click at [241, 155] on input "No" at bounding box center [240, 155] width 4 height 4
radio input "true"
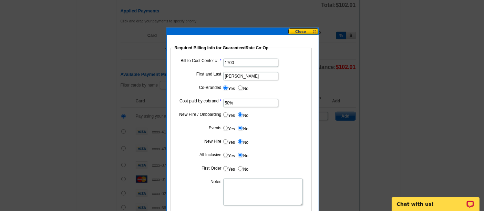
click at [240, 162] on dl "Bill to Cost Center #: 1700 First and Last Dan Rogers Co-Branded Yes No Cost pa…" at bounding box center [241, 136] width 134 height 158
click at [241, 168] on input "No" at bounding box center [240, 168] width 4 height 4
radio input "true"
click at [242, 179] on textarea "Notes" at bounding box center [263, 192] width 80 height 27
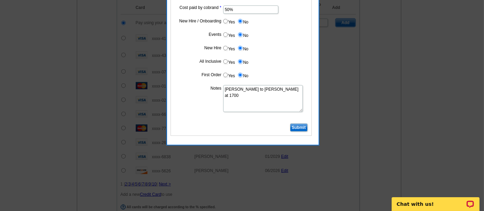
scroll to position [438, 0]
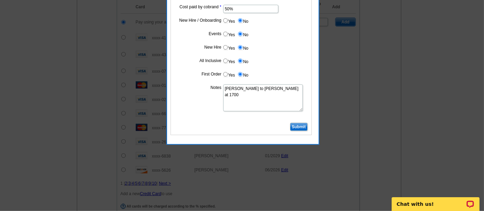
type textarea "Bill to Hani Ali at 1700"
click at [305, 123] on input "Submit" at bounding box center [299, 127] width 18 height 8
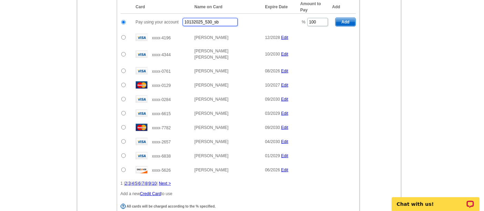
click at [226, 18] on input "10132025_530_sb" at bounding box center [210, 22] width 55 height 8
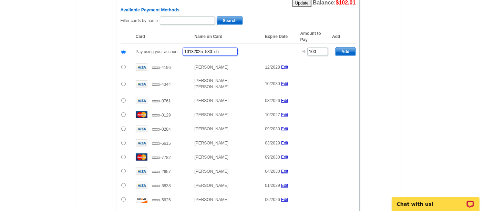
scroll to position [408, 0]
click at [224, 48] on input "10132025_530_sb" at bounding box center [210, 52] width 55 height 8
click at [225, 48] on input "10132025_530_sb" at bounding box center [210, 52] width 55 height 8
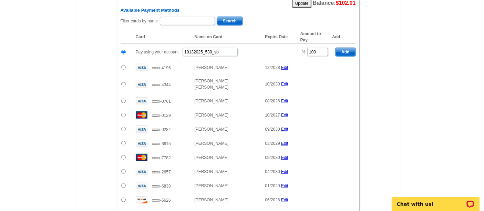
click at [122, 50] on input "radio" at bounding box center [123, 52] width 4 height 4
drag, startPoint x: 225, startPoint y: 47, endPoint x: 208, endPoint y: 48, distance: 17.3
click at [208, 48] on input "10132025_530_sb" at bounding box center [210, 52] width 55 height 8
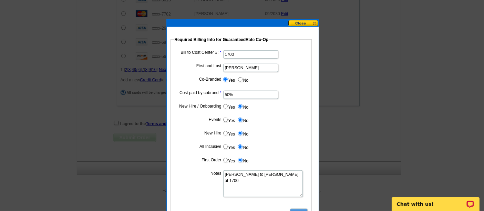
scroll to position [552, 0]
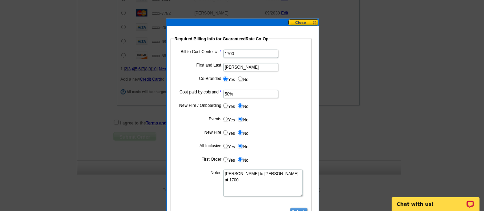
type input "10132025_535_sb"
drag, startPoint x: 237, startPoint y: 171, endPoint x: 250, endPoint y: 174, distance: 13.0
click at [250, 174] on textarea "Bill to Hani Ali at 1700" at bounding box center [263, 183] width 80 height 27
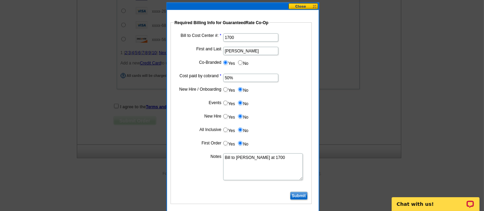
type textarea "Bill to Dan Rogers at 1700"
click at [302, 195] on input "Submit" at bounding box center [299, 196] width 18 height 8
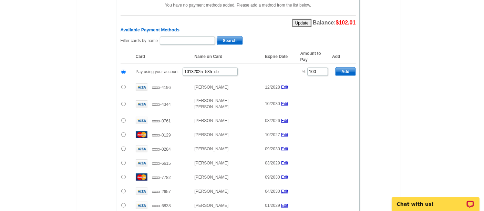
scroll to position [389, 0]
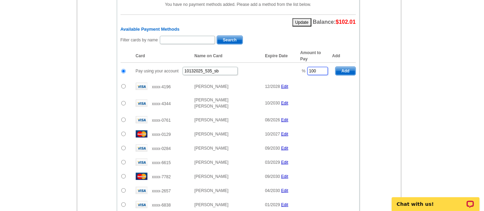
drag, startPoint x: 321, startPoint y: 66, endPoint x: 296, endPoint y: 62, distance: 24.7
click at [296, 63] on tr "Pay using your account 10132025_535_sb % 100 Add" at bounding box center [238, 71] width 235 height 17
click at [349, 67] on span "Add" at bounding box center [346, 71] width 20 height 8
type input "100"
radio input "false"
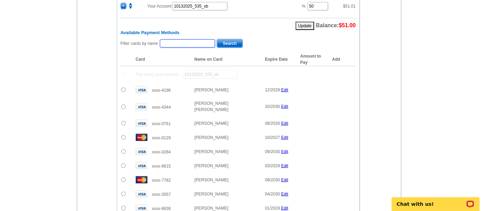
click at [195, 39] on input "text" at bounding box center [187, 43] width 55 height 8
type input "Erica"
click at [222, 39] on span "Search" at bounding box center [230, 43] width 26 height 8
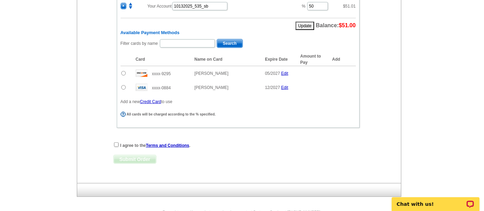
click at [124, 71] on input "radio" at bounding box center [123, 73] width 4 height 4
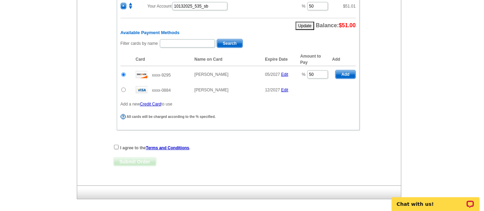
click at [354, 70] on span "Add" at bounding box center [346, 74] width 20 height 8
radio input "false"
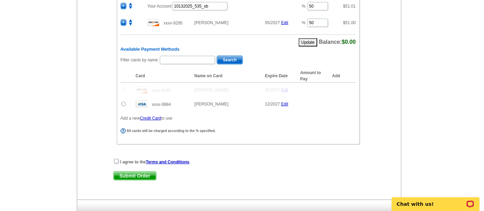
click at [115, 159] on input "checkbox" at bounding box center [116, 161] width 4 height 4
checkbox input "true"
click at [144, 172] on span "Submit Order" at bounding box center [135, 176] width 42 height 8
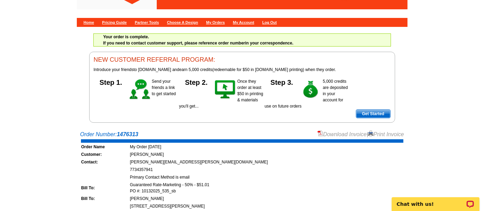
scroll to position [18, 0]
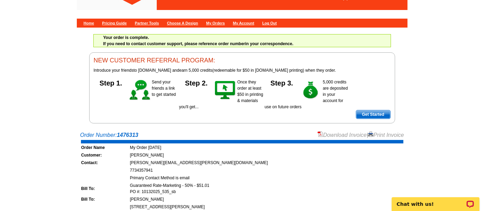
click at [331, 134] on link "Download Invoice" at bounding box center [342, 135] width 49 height 6
